Goal: Task Accomplishment & Management: Manage account settings

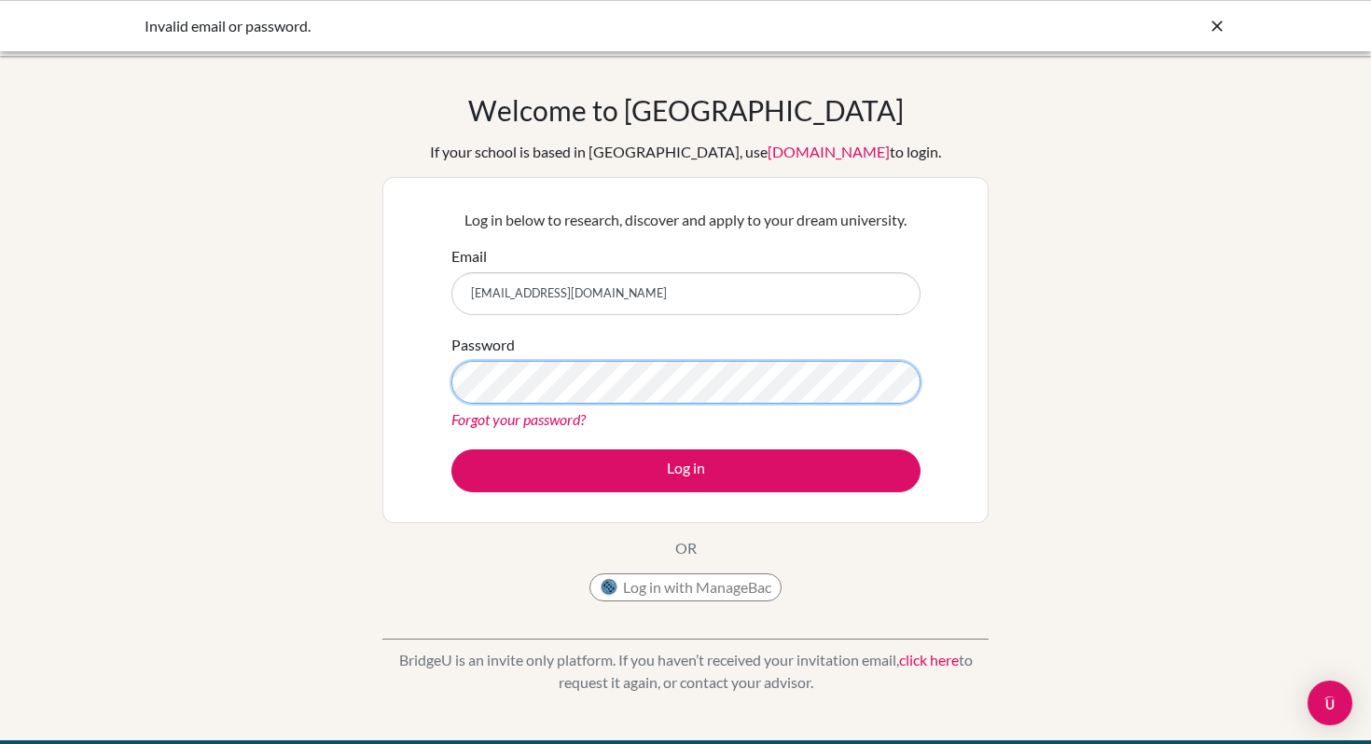
click at [451, 449] on button "Log in" at bounding box center [685, 470] width 469 height 43
click at [658, 597] on button "Log in with ManageBac" at bounding box center [685, 587] width 192 height 28
